Goal: Task Accomplishment & Management: Use online tool/utility

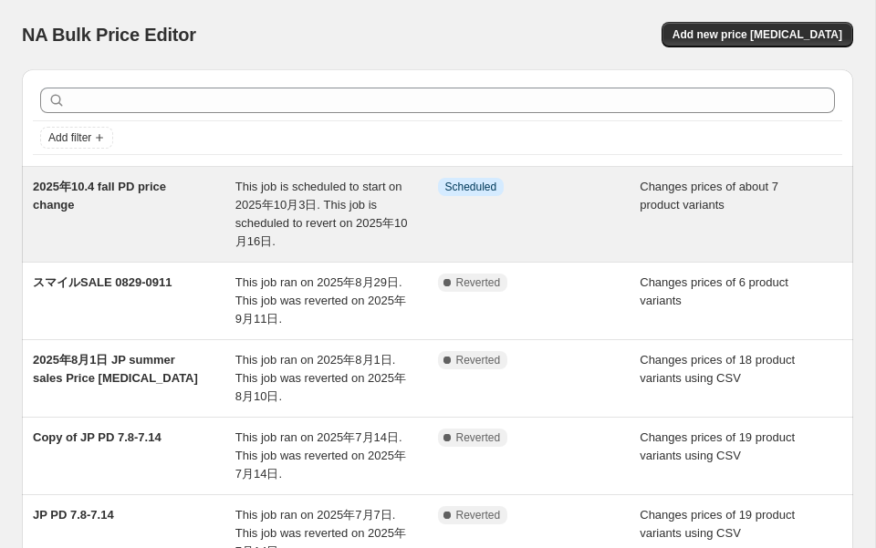
click at [123, 194] on div "2025年10.4 fall PD price change" at bounding box center [134, 214] width 203 height 73
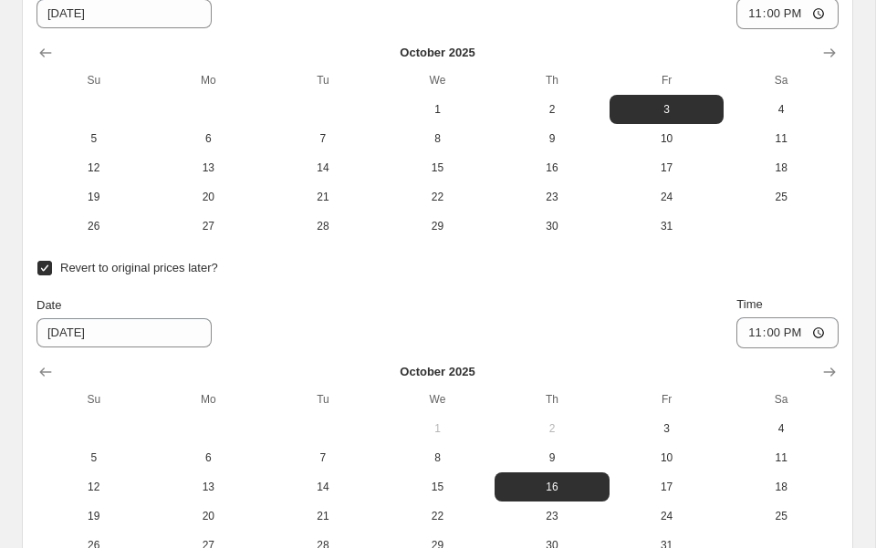
scroll to position [1990, 0]
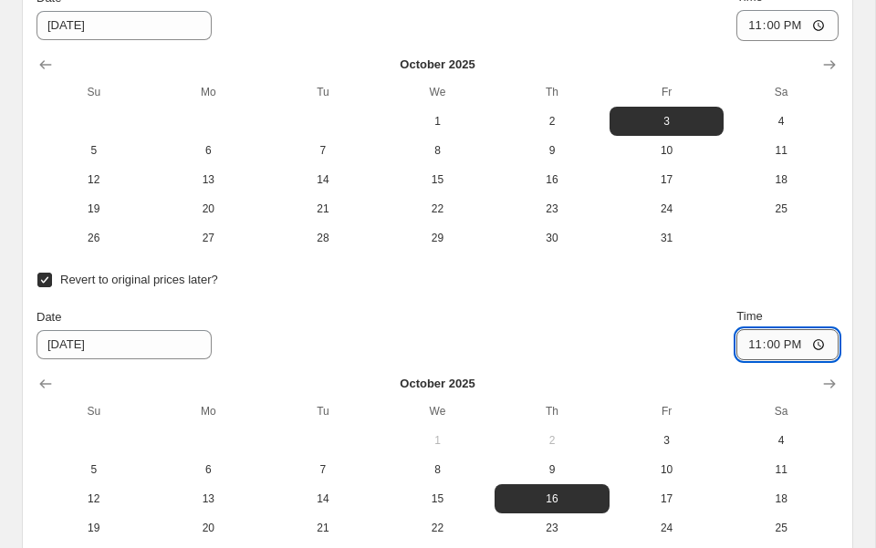
click at [788, 341] on input "23:00" at bounding box center [787, 344] width 102 height 31
click at [778, 348] on input "23:00" at bounding box center [787, 344] width 102 height 31
type input "22:59"
click at [635, 327] on div "Date 10/16/2025 Time 22:59" at bounding box center [437, 333] width 802 height 53
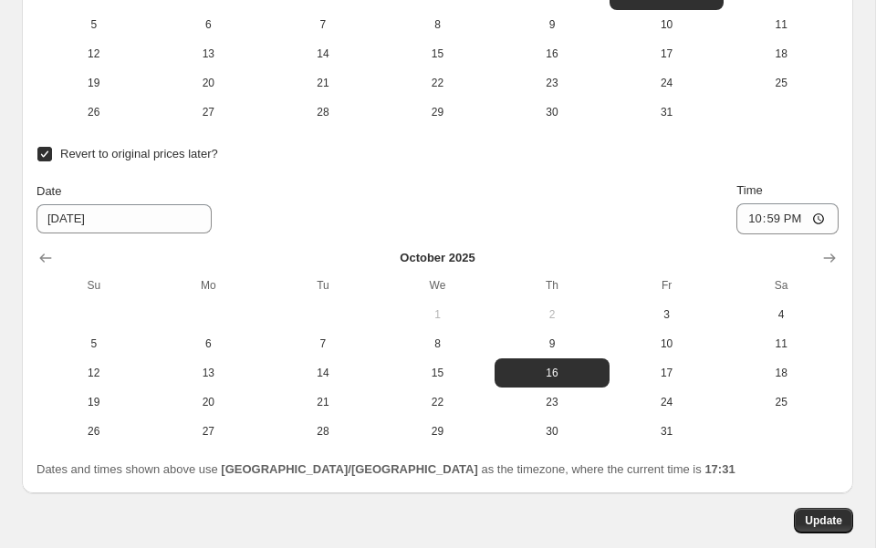
scroll to position [2213, 0]
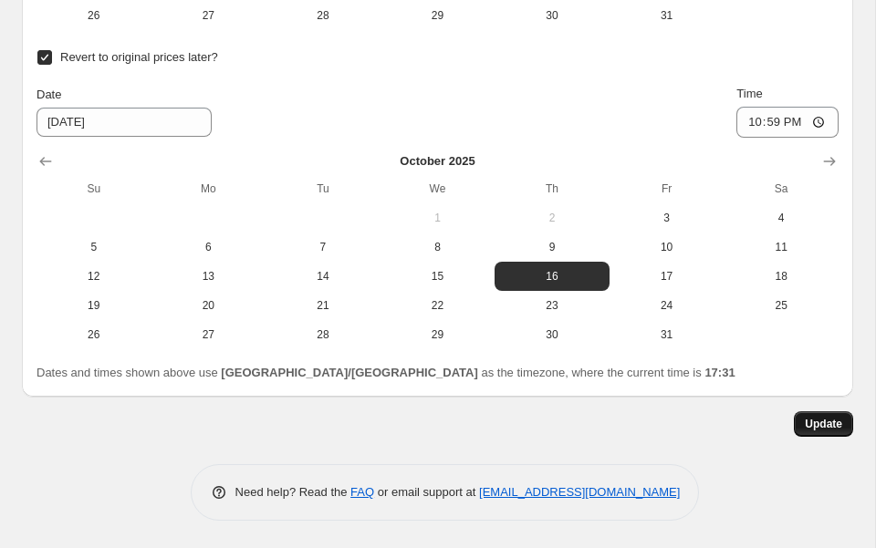
click at [824, 434] on button "Update" at bounding box center [823, 424] width 59 height 26
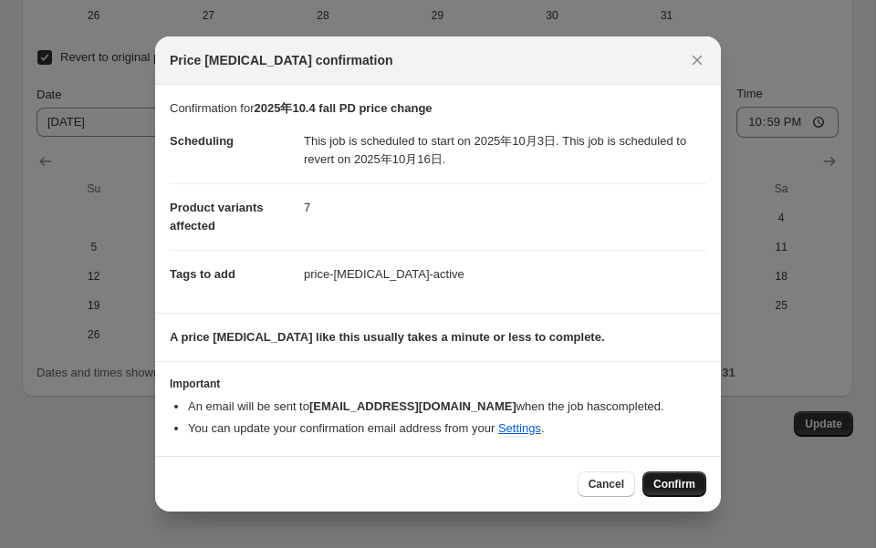
click at [678, 488] on span "Confirm" at bounding box center [674, 484] width 42 height 15
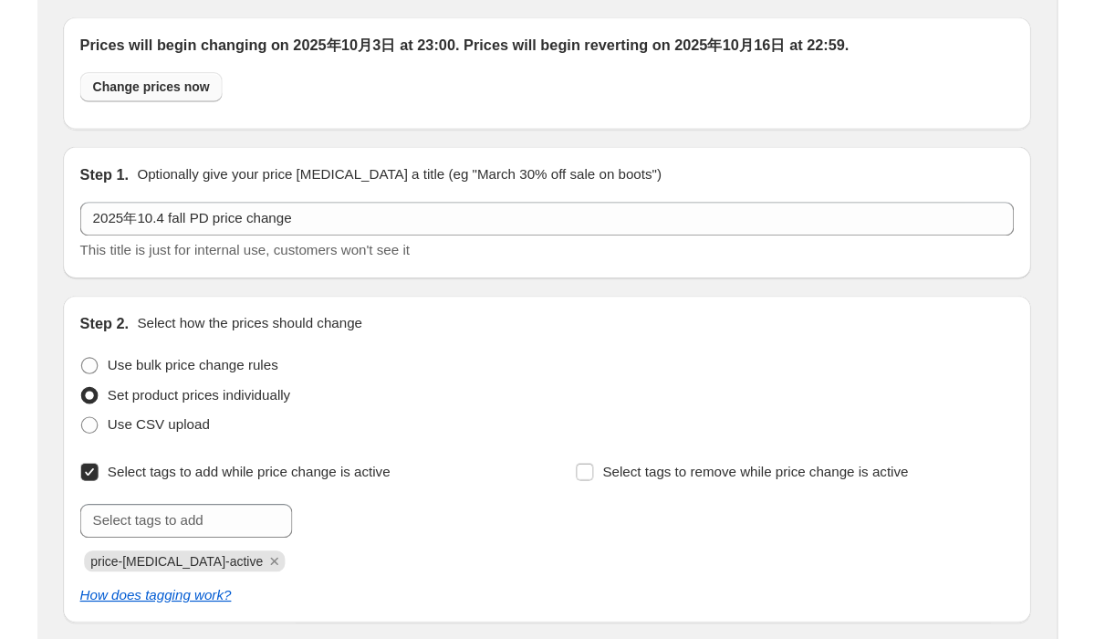
scroll to position [0, 0]
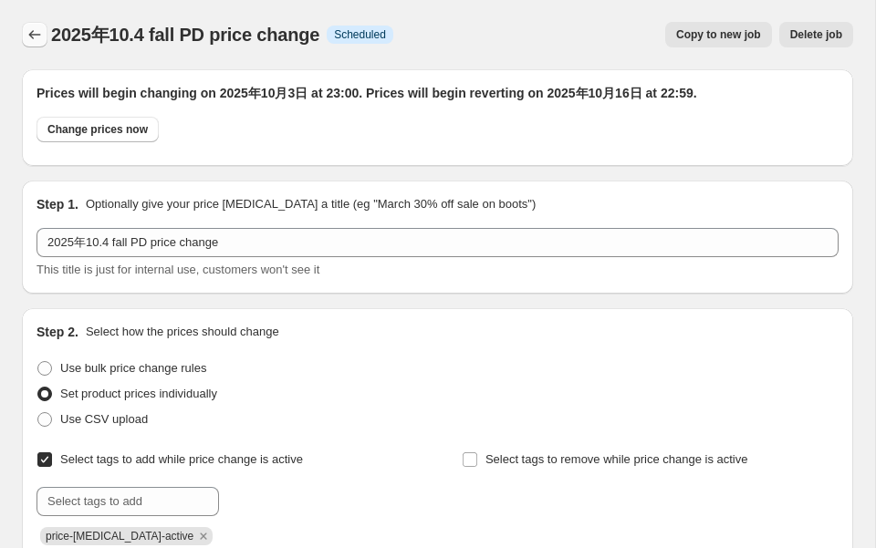
click at [35, 34] on icon "Price change jobs" at bounding box center [35, 35] width 18 height 18
